Goal: Navigation & Orientation: Find specific page/section

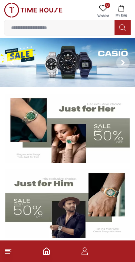
click at [37, 26] on input at bounding box center [59, 27] width 110 height 13
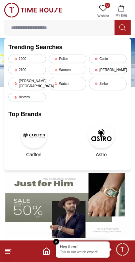
click at [43, 249] on icon "Home" at bounding box center [46, 251] width 8 height 8
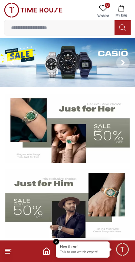
click at [43, 249] on icon "Home" at bounding box center [46, 251] width 8 height 8
click at [59, 237] on img at bounding box center [67, 203] width 125 height 69
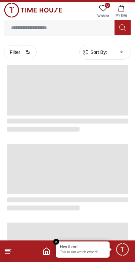
click at [56, 241] on em "Close tooltip" at bounding box center [57, 242] width 6 height 6
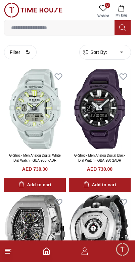
click at [86, 254] on icon "button" at bounding box center [85, 251] width 8 height 8
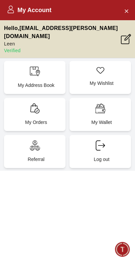
click at [36, 105] on div "My Orders" at bounding box center [35, 114] width 62 height 33
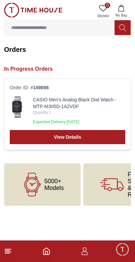
click at [21, 105] on img at bounding box center [17, 107] width 15 height 22
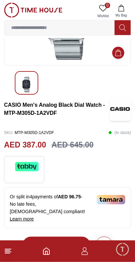
scroll to position [77, 0]
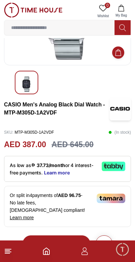
click at [19, 107] on h3 "CASIO Men's Analog Black Dial Watch - MTP-M305D-1A2VDF" at bounding box center [57, 109] width 106 height 16
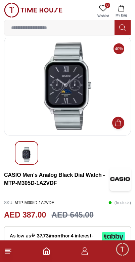
scroll to position [0, 0]
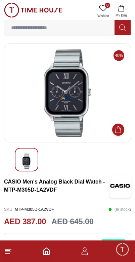
click at [50, 251] on icon "Home" at bounding box center [46, 251] width 6 height 7
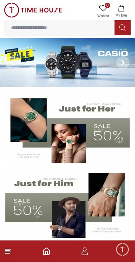
click at [49, 254] on icon "Home" at bounding box center [46, 251] width 8 height 8
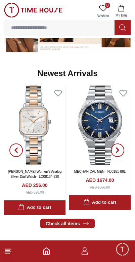
scroll to position [415, 0]
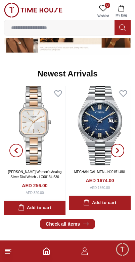
click at [123, 154] on span "button" at bounding box center [117, 150] width 13 height 13
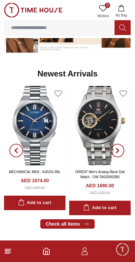
click at [120, 154] on span "button" at bounding box center [117, 150] width 13 height 13
click at [121, 156] on button "button" at bounding box center [118, 150] width 24 height 129
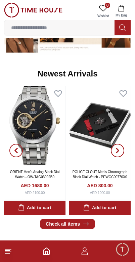
click at [119, 156] on span "button" at bounding box center [117, 150] width 13 height 13
click at [120, 154] on span "button" at bounding box center [117, 150] width 13 height 13
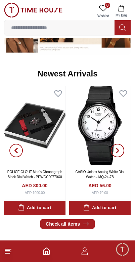
click at [119, 152] on icon "button" at bounding box center [117, 150] width 5 height 5
click at [119, 151] on icon "button" at bounding box center [118, 151] width 2 height 4
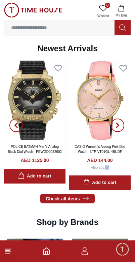
scroll to position [441, 0]
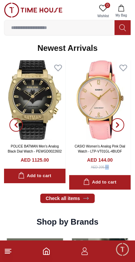
click at [117, 127] on icon "button" at bounding box center [118, 125] width 2 height 4
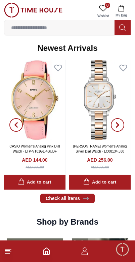
click at [121, 125] on span "button" at bounding box center [117, 124] width 13 height 13
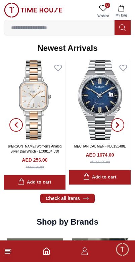
click at [120, 128] on span "button" at bounding box center [117, 124] width 13 height 13
click at [118, 129] on span "button" at bounding box center [117, 124] width 13 height 13
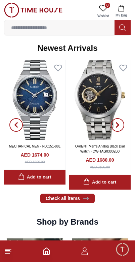
click at [119, 129] on span "button" at bounding box center [117, 124] width 13 height 13
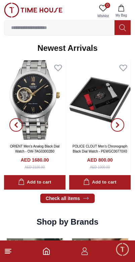
click at [120, 127] on icon "button" at bounding box center [117, 124] width 5 height 5
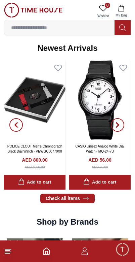
click at [120, 129] on span "button" at bounding box center [117, 124] width 13 height 13
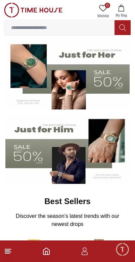
scroll to position [0, 0]
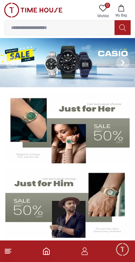
click at [44, 253] on icon "Home" at bounding box center [46, 251] width 8 height 8
click at [9, 249] on line at bounding box center [8, 249] width 6 height 0
